Goal: Information Seeking & Learning: Learn about a topic

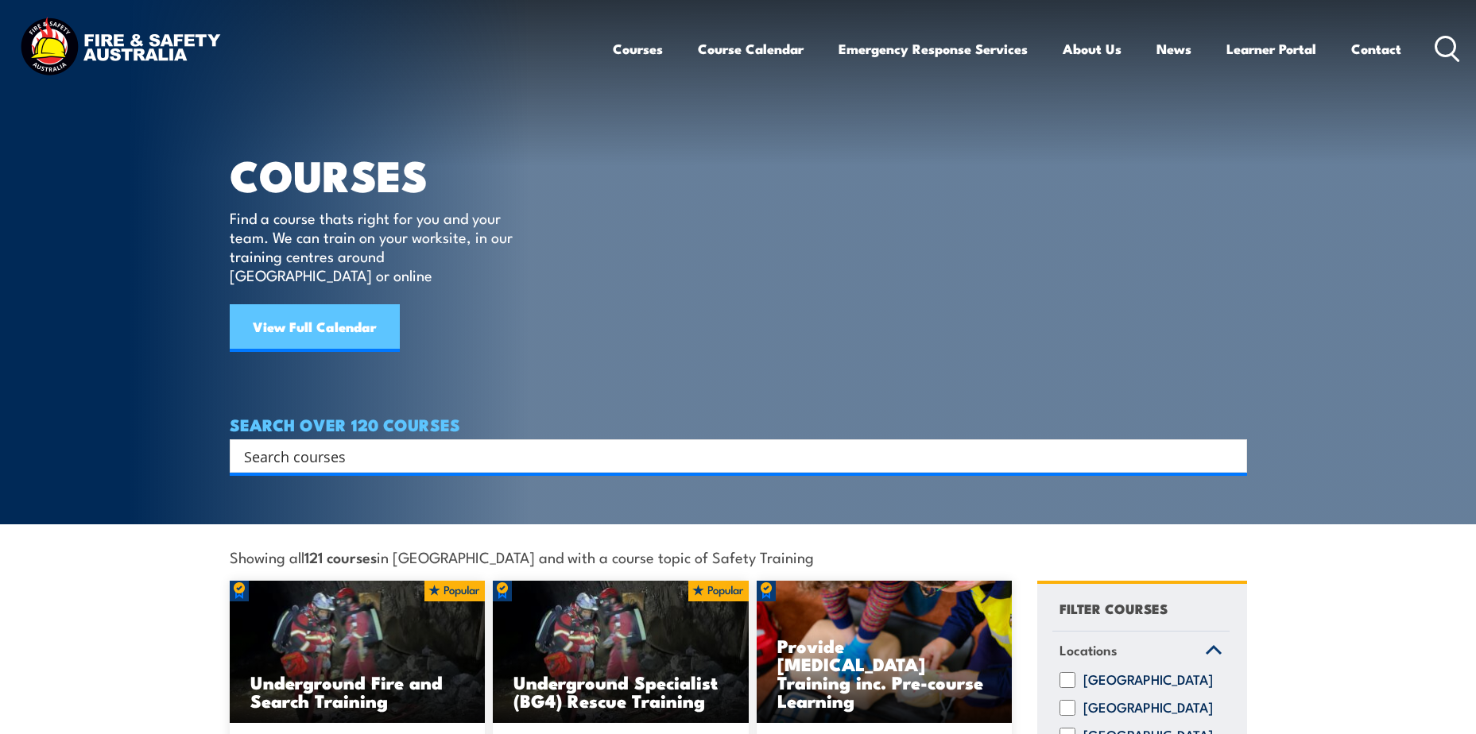
click at [330, 318] on link "View Full Calendar" at bounding box center [315, 328] width 170 height 48
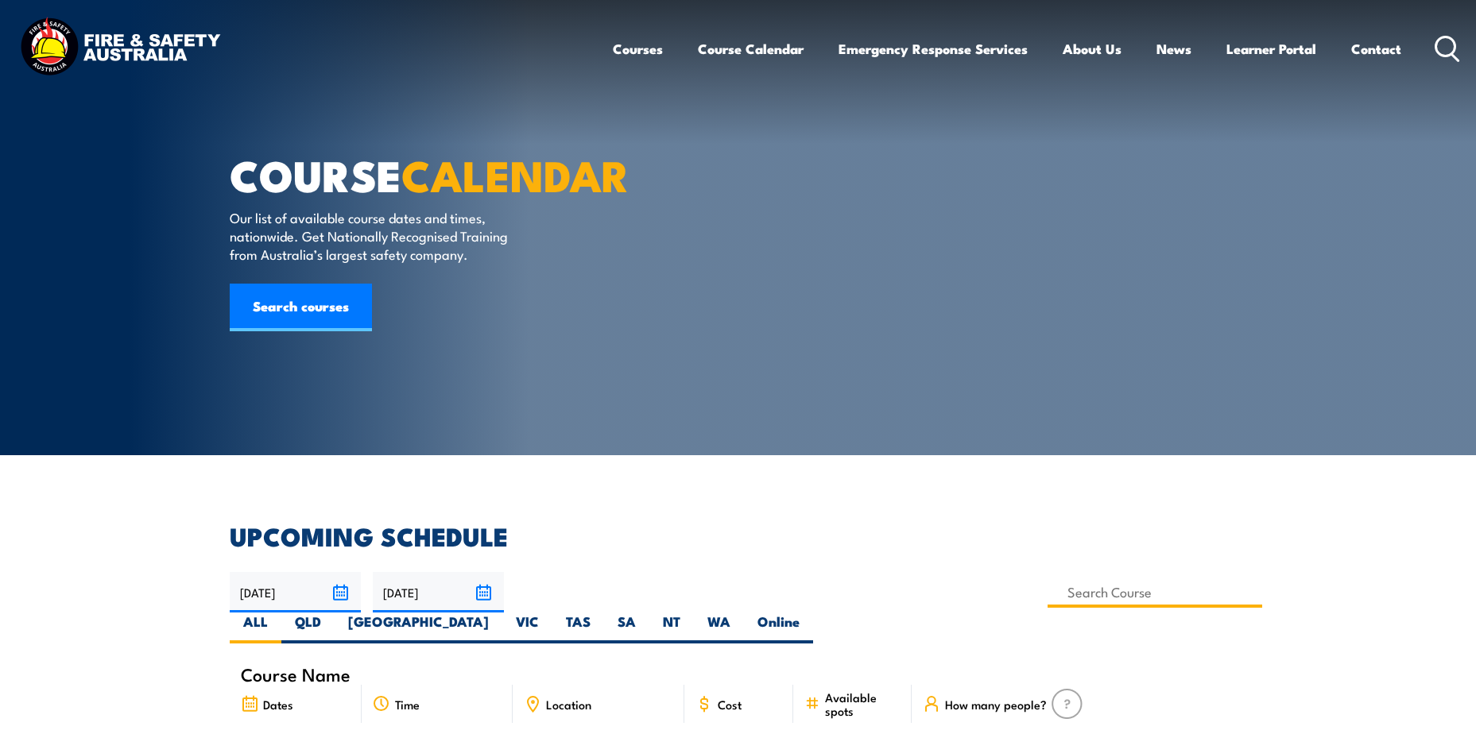
click at [1048, 592] on input at bounding box center [1155, 592] width 215 height 31
click at [1453, 45] on icon at bounding box center [1447, 49] width 25 height 26
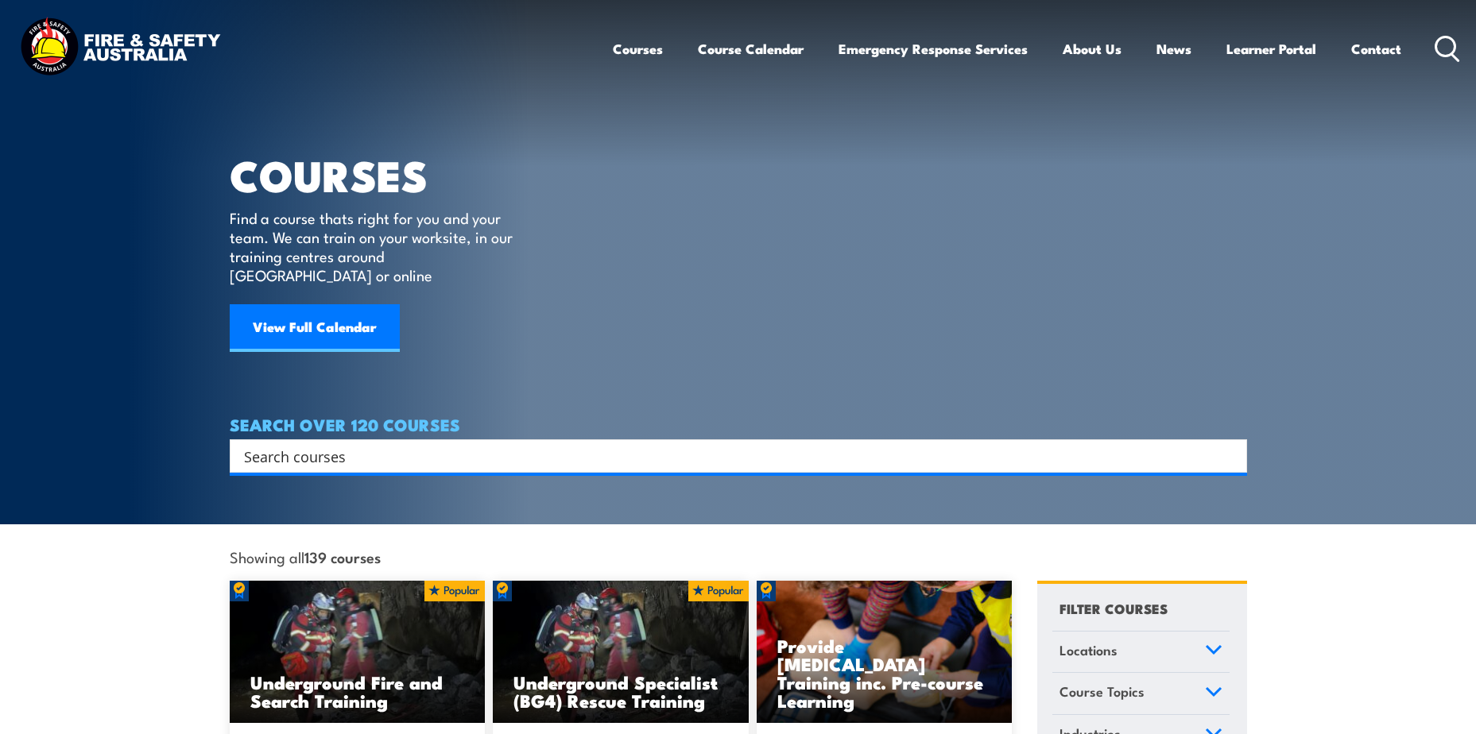
click at [385, 444] on input "Search input" at bounding box center [728, 456] width 968 height 24
type input "tae"
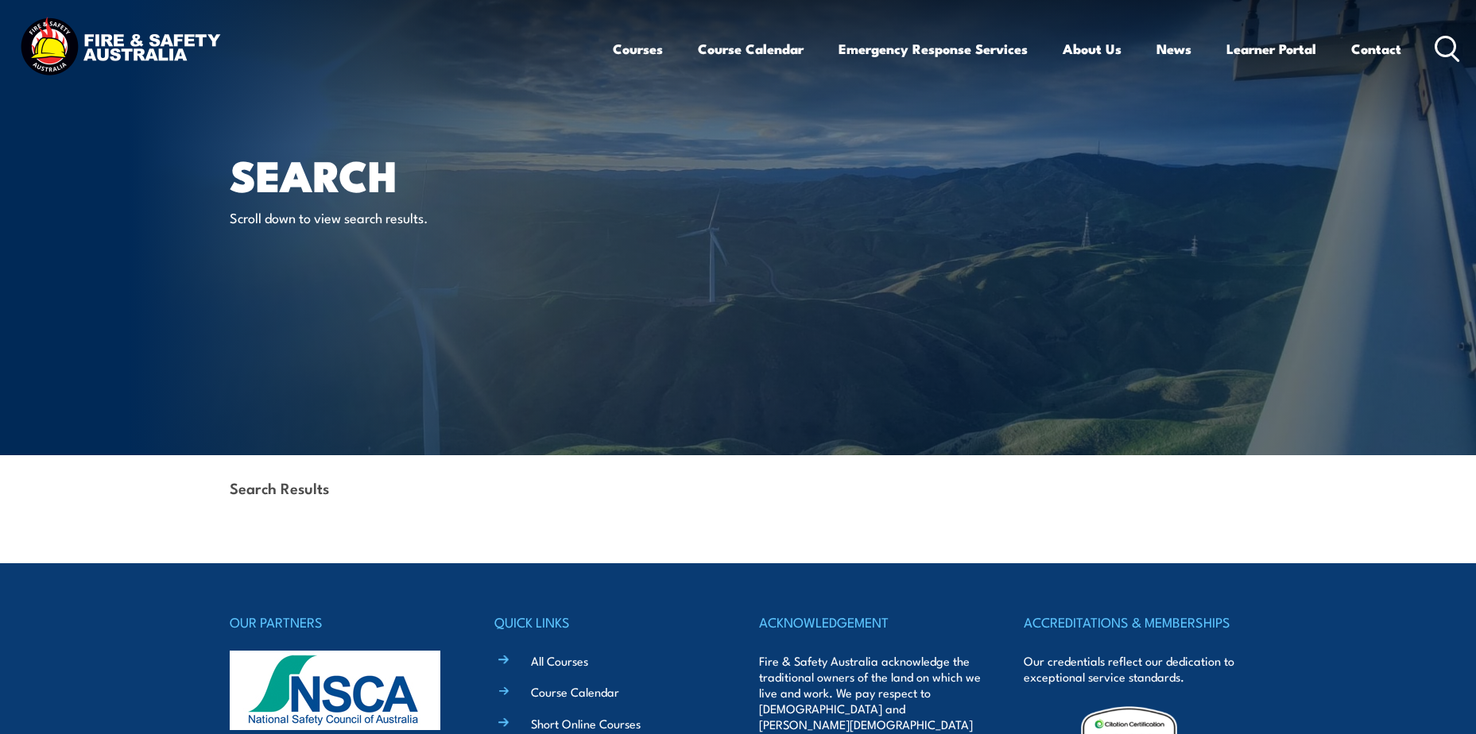
click at [506, 53] on div "Courses Course Calendar Emergency Response Services Services Overview Emergency…" at bounding box center [738, 48] width 1444 height 68
click at [1449, 45] on icon at bounding box center [1447, 49] width 25 height 26
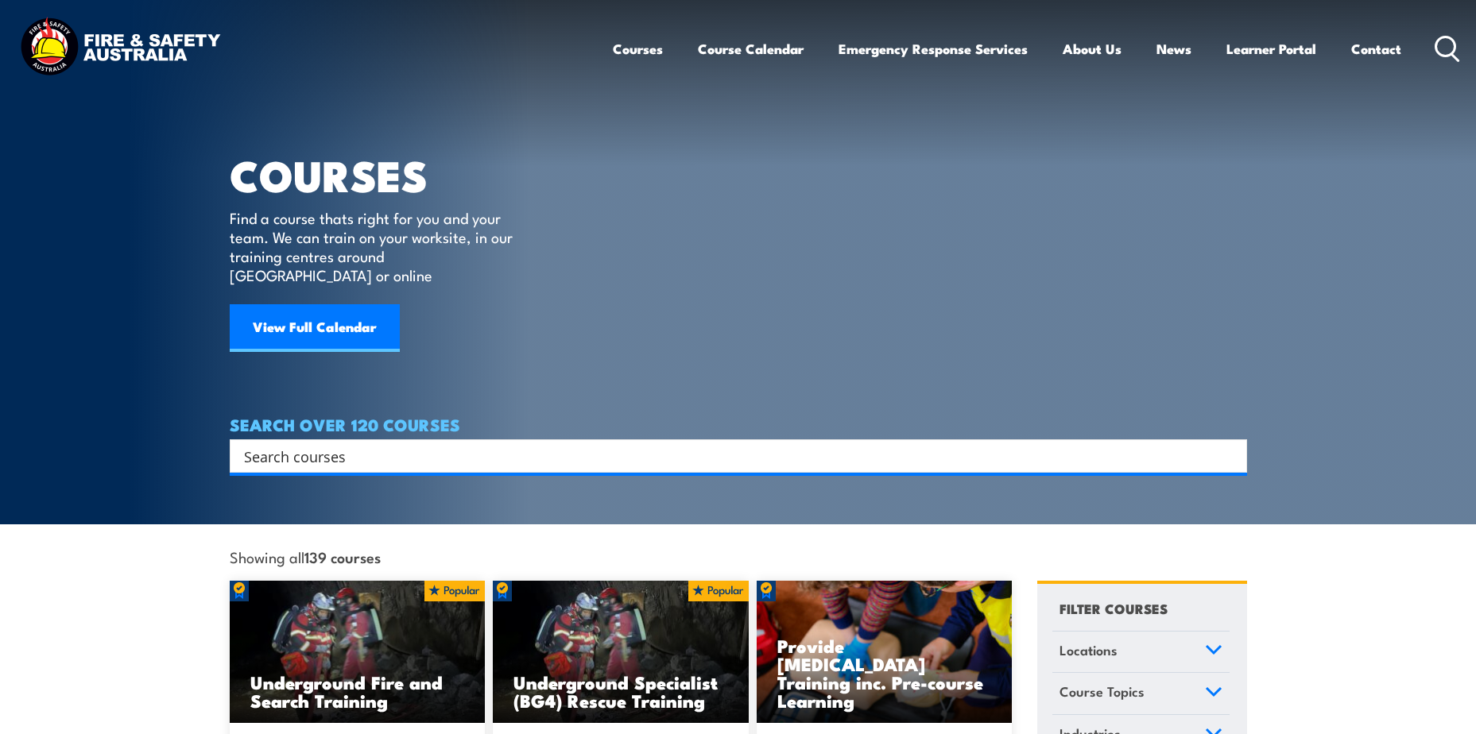
click at [383, 444] on input "Search input" at bounding box center [728, 456] width 968 height 24
type input "training"
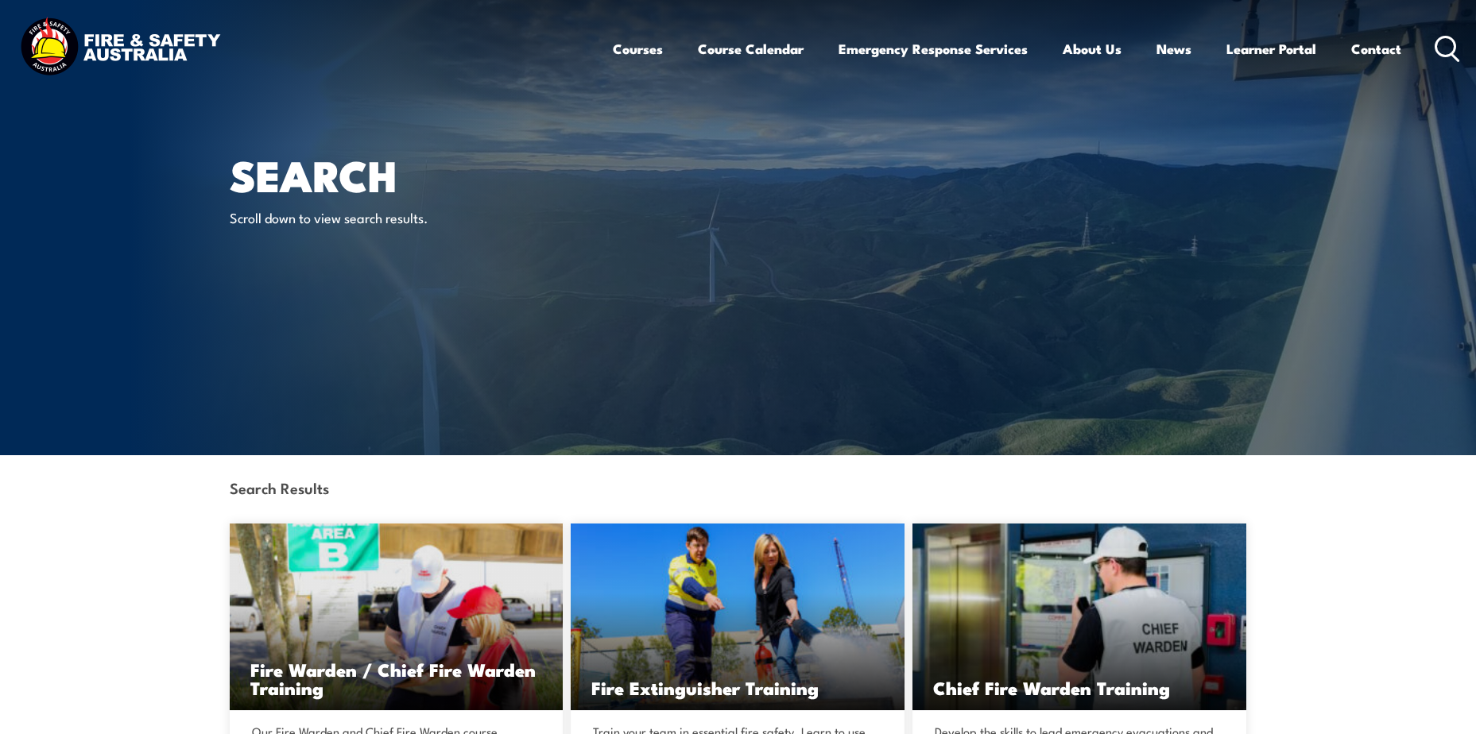
click at [1442, 42] on icon at bounding box center [1447, 49] width 25 height 26
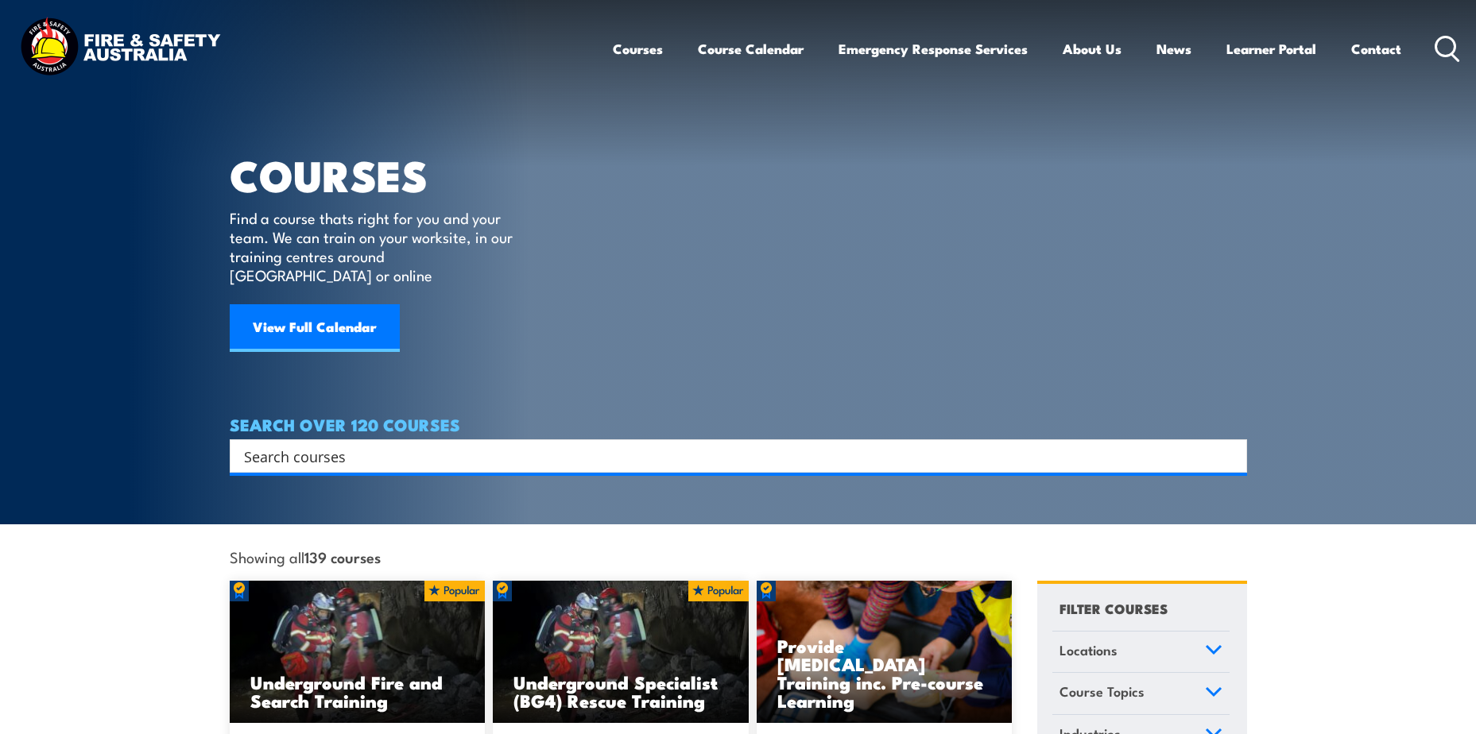
click at [470, 445] on input "Search input" at bounding box center [728, 456] width 968 height 24
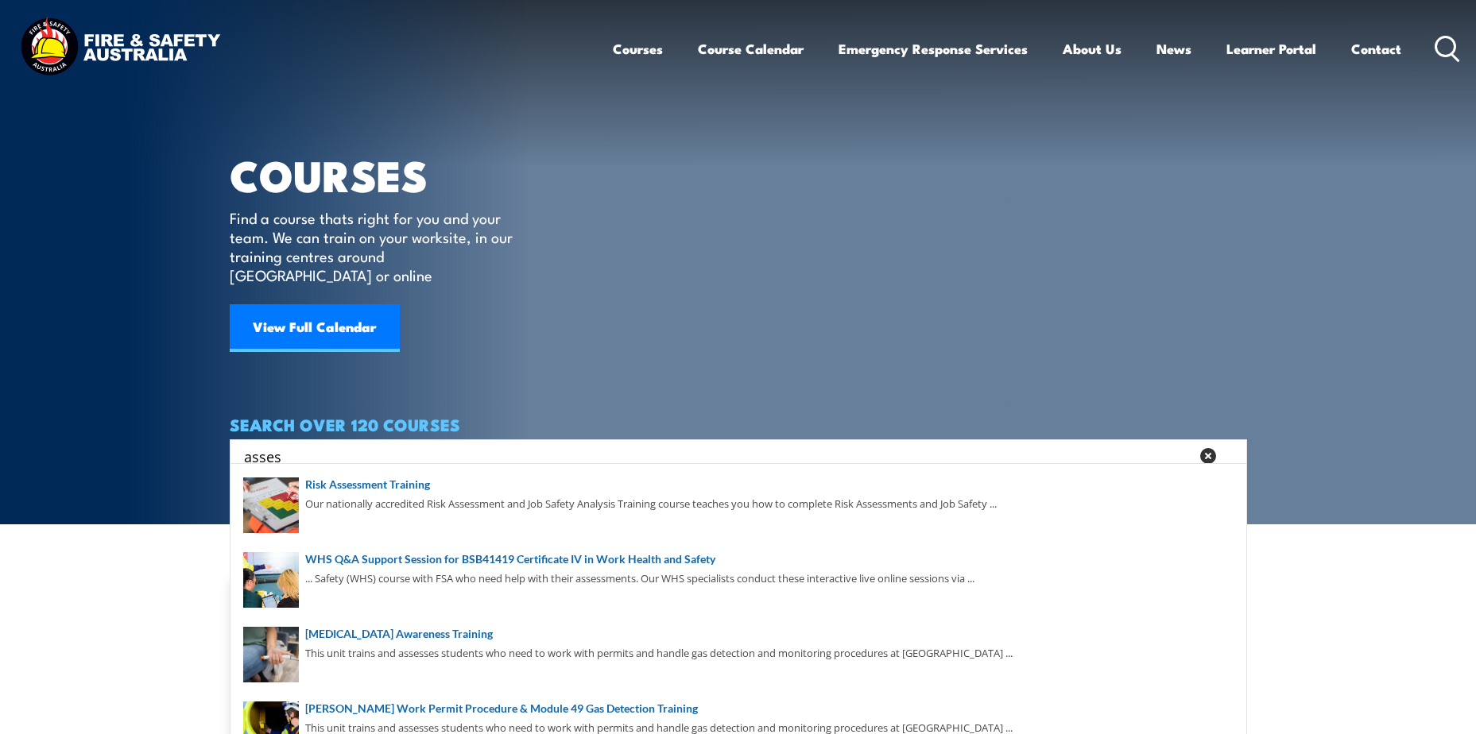
type input "assess"
